Goal: Book appointment/travel/reservation

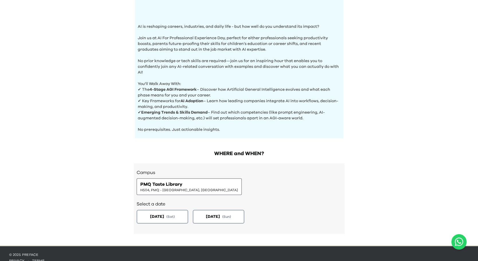
scroll to position [172, 0]
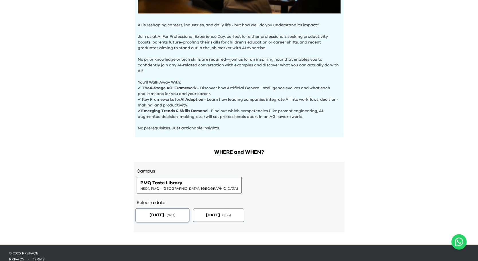
click at [170, 216] on span "( Sat )" at bounding box center [170, 215] width 9 height 5
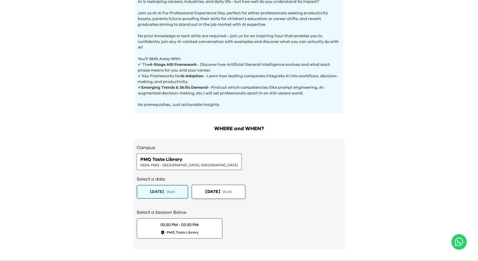
click at [218, 192] on span "[DATE]" at bounding box center [212, 192] width 15 height 6
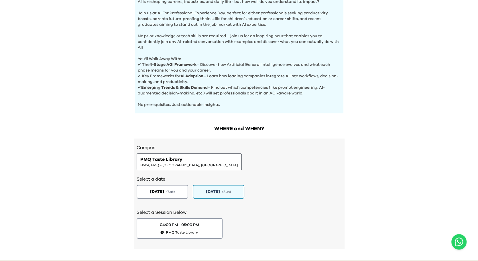
scroll to position [219, 0]
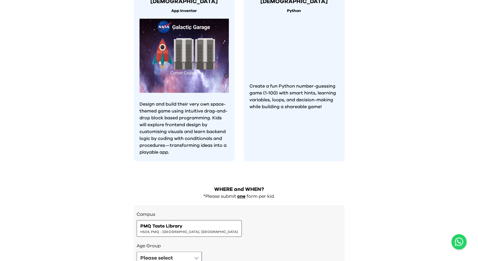
scroll to position [479, 0]
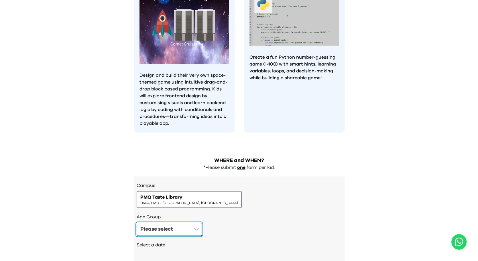
click at [176, 223] on button "Please select" at bounding box center [169, 229] width 65 height 13
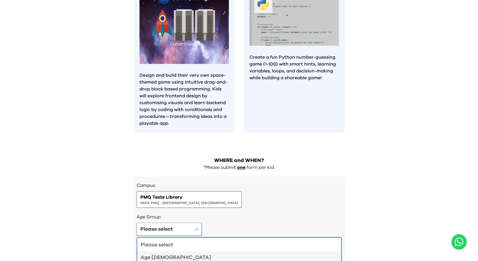
click at [171, 254] on div "Age 4-5" at bounding box center [236, 258] width 190 height 8
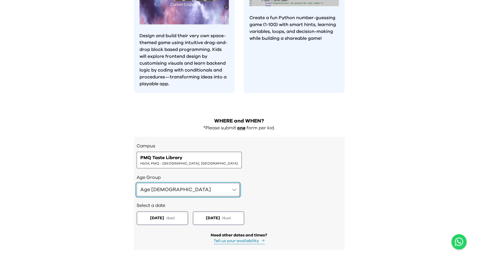
scroll to position [526, 0]
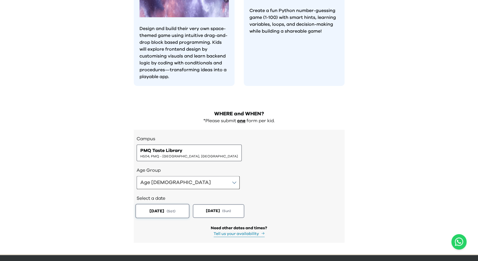
click at [164, 208] on span "[DATE]" at bounding box center [156, 211] width 15 height 6
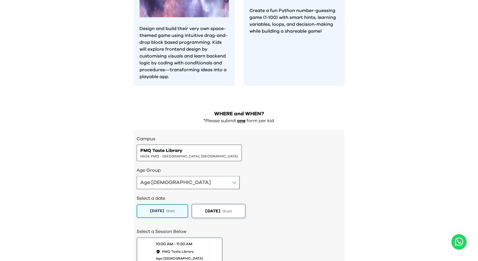
click at [215, 208] on span "[DATE]" at bounding box center [212, 211] width 15 height 6
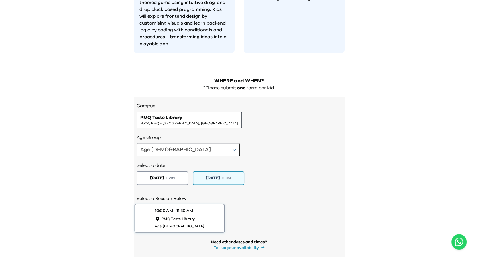
scroll to position [560, 0]
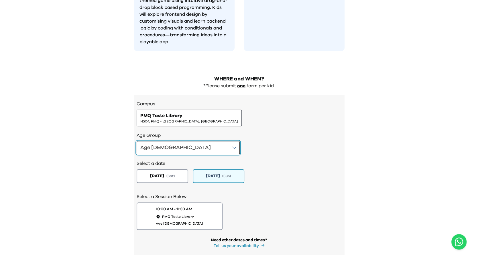
click at [168, 141] on button "Age 4-5" at bounding box center [188, 147] width 103 height 13
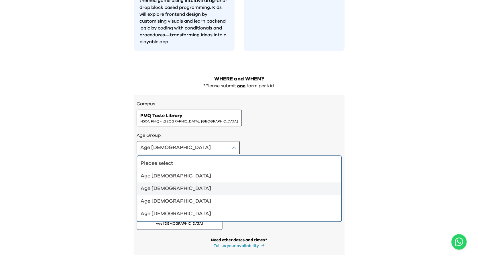
drag, startPoint x: 164, startPoint y: 154, endPoint x: 161, endPoint y: 167, distance: 13.2
click at [161, 167] on ul "Please select Age 4-5 Age 6-7 Age 8-9 Age 10-12" at bounding box center [239, 188] width 205 height 66
click at [161, 182] on li "Age 6-7" at bounding box center [239, 188] width 204 height 13
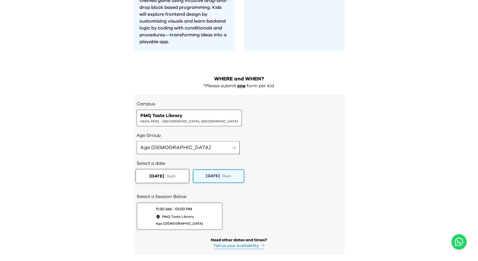
click at [167, 169] on button "[DATE] ( Sat )" at bounding box center [162, 176] width 54 height 14
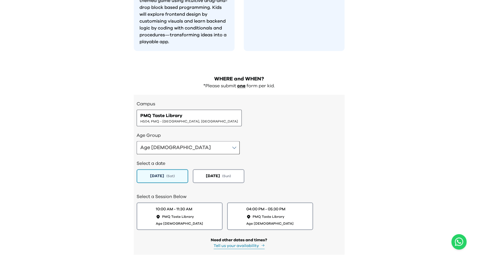
click at [209, 160] on h2 "Select a date" at bounding box center [239, 163] width 205 height 7
click at [209, 173] on span "[DATE]" at bounding box center [212, 176] width 15 height 6
